Goal: Information Seeking & Learning: Learn about a topic

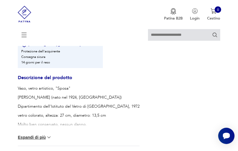
scroll to position [294, 0]
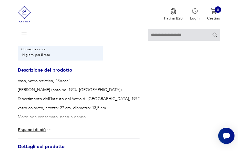
click at [46, 127] on button "Espandi di più" at bounding box center [35, 130] width 34 height 6
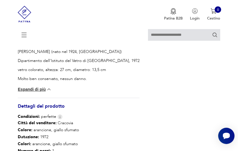
scroll to position [332, 0]
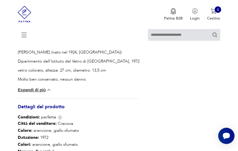
click at [40, 88] on font "Espandi di più" at bounding box center [32, 90] width 28 height 5
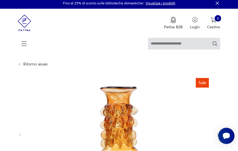
scroll to position [0, 0]
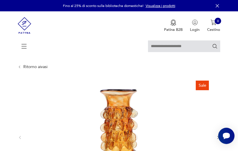
click at [29, 22] on img at bounding box center [24, 25] width 13 height 28
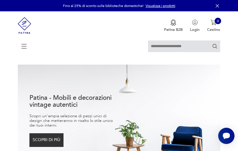
click at [160, 5] on font "Visualizza i prodotti" at bounding box center [160, 5] width 30 height 5
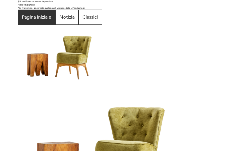
click at [39, 19] on font "Pagina iniziale" at bounding box center [36, 17] width 29 height 6
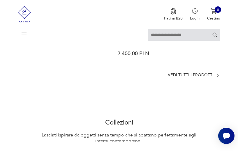
scroll to position [381, 0]
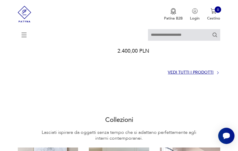
click at [196, 70] on font "Vedi tutti i prodotti" at bounding box center [191, 73] width 46 height 6
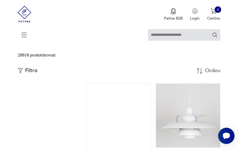
scroll to position [35, 0]
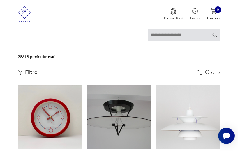
click at [25, 71] on button "Filtro" at bounding box center [27, 72] width 19 height 6
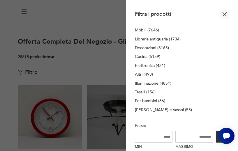
click at [154, 48] on font "Decorazioni (8165)" at bounding box center [152, 48] width 34 height 6
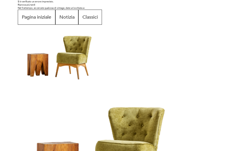
click at [35, 25] on img at bounding box center [60, 54] width 85 height 59
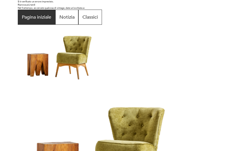
click at [37, 18] on font "Pagina iniziale" at bounding box center [36, 17] width 29 height 6
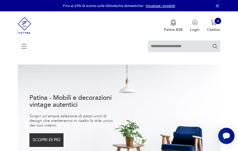
click at [24, 47] on icon at bounding box center [24, 46] width 20 height 20
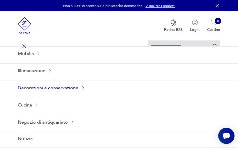
click at [41, 88] on font "Decorazioni e conservazione" at bounding box center [48, 88] width 61 height 6
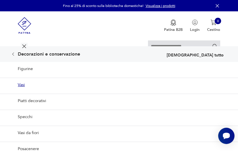
click at [21, 85] on font "Vasi" at bounding box center [21, 85] width 7 height 6
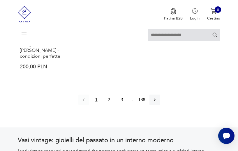
scroll to position [832, 0]
click at [110, 97] on font "2" at bounding box center [109, 99] width 2 height 5
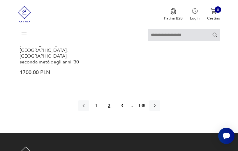
scroll to position [813, 0]
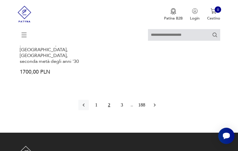
click at [154, 102] on icon "button" at bounding box center [155, 105] width 6 height 6
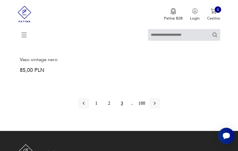
scroll to position [821, 0]
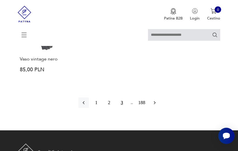
click at [153, 100] on icon "button" at bounding box center [155, 103] width 6 height 6
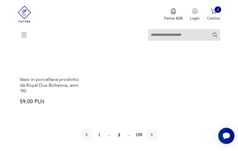
scroll to position [749, 0]
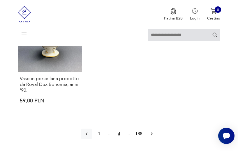
click at [151, 131] on icon "button" at bounding box center [152, 134] width 6 height 6
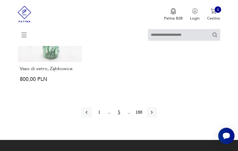
scroll to position [802, 0]
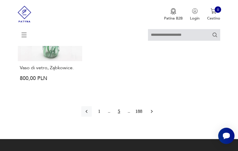
click at [152, 109] on icon "button" at bounding box center [152, 112] width 6 height 6
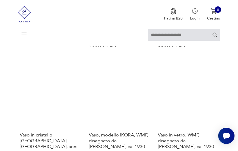
scroll to position [374, 0]
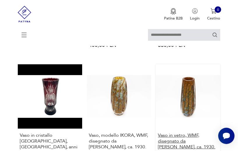
click at [186, 132] on font "Vaso in vetro, WMF, disegnato da Karl Wiedmann, ca. 1930." at bounding box center [186, 141] width 57 height 18
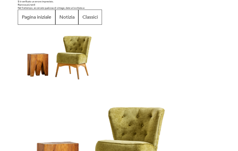
scroll to position [53, 0]
click at [70, 17] on font "Notizia" at bounding box center [66, 17] width 15 height 6
